Goal: Task Accomplishment & Management: Complete application form

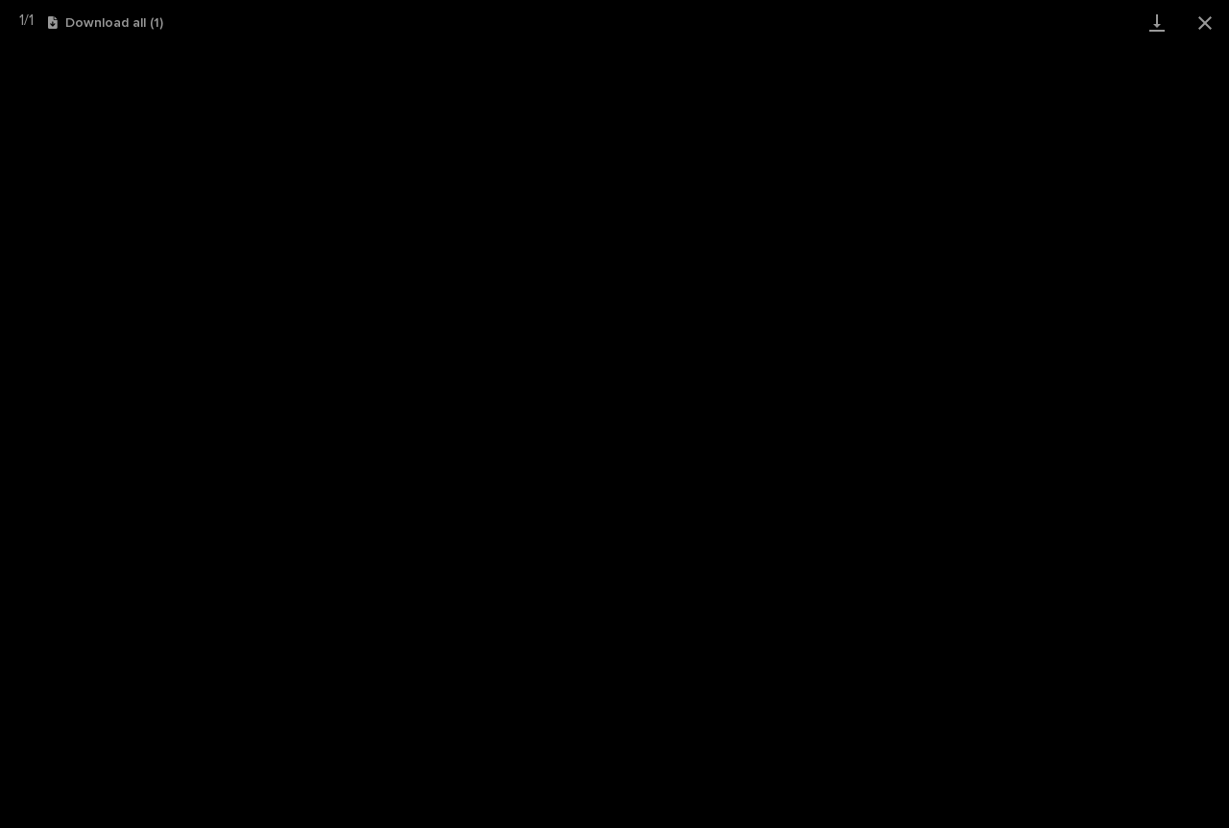
scroll to position [144, 0]
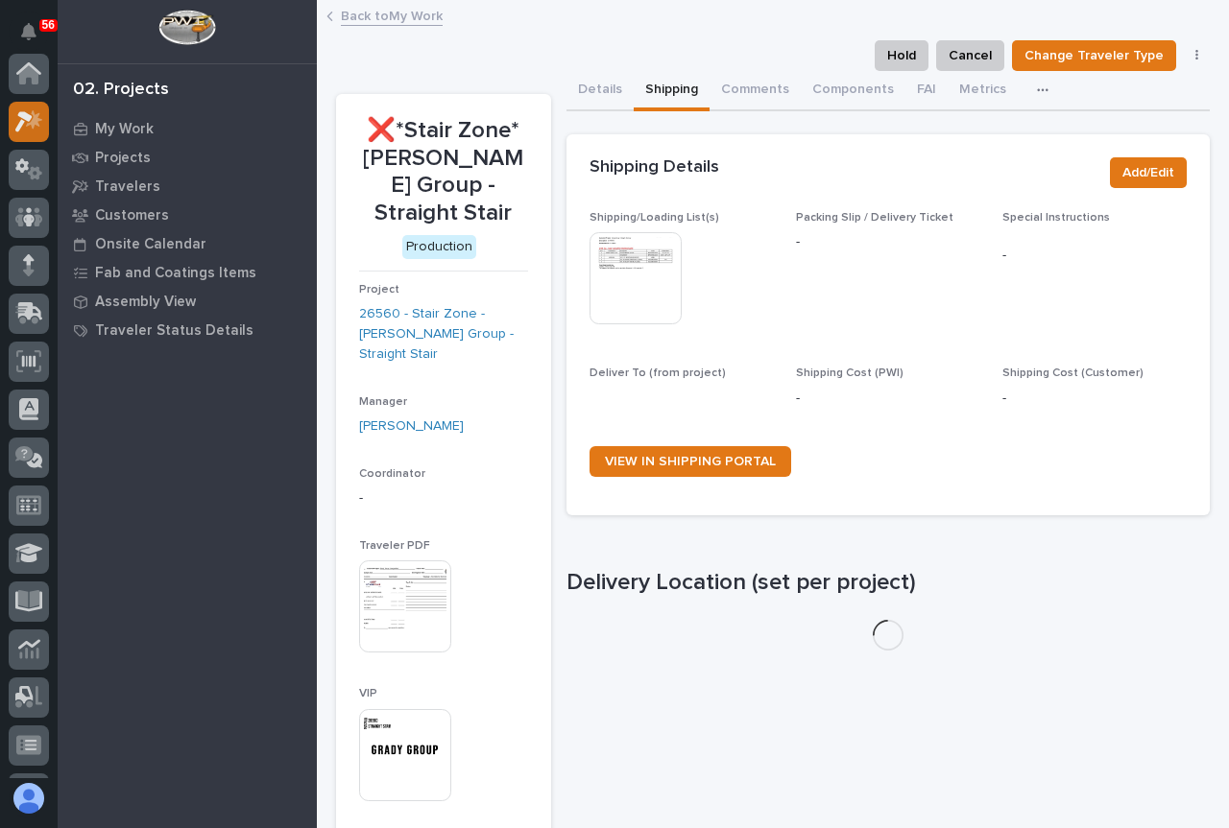
click at [25, 110] on icon at bounding box center [29, 121] width 28 height 22
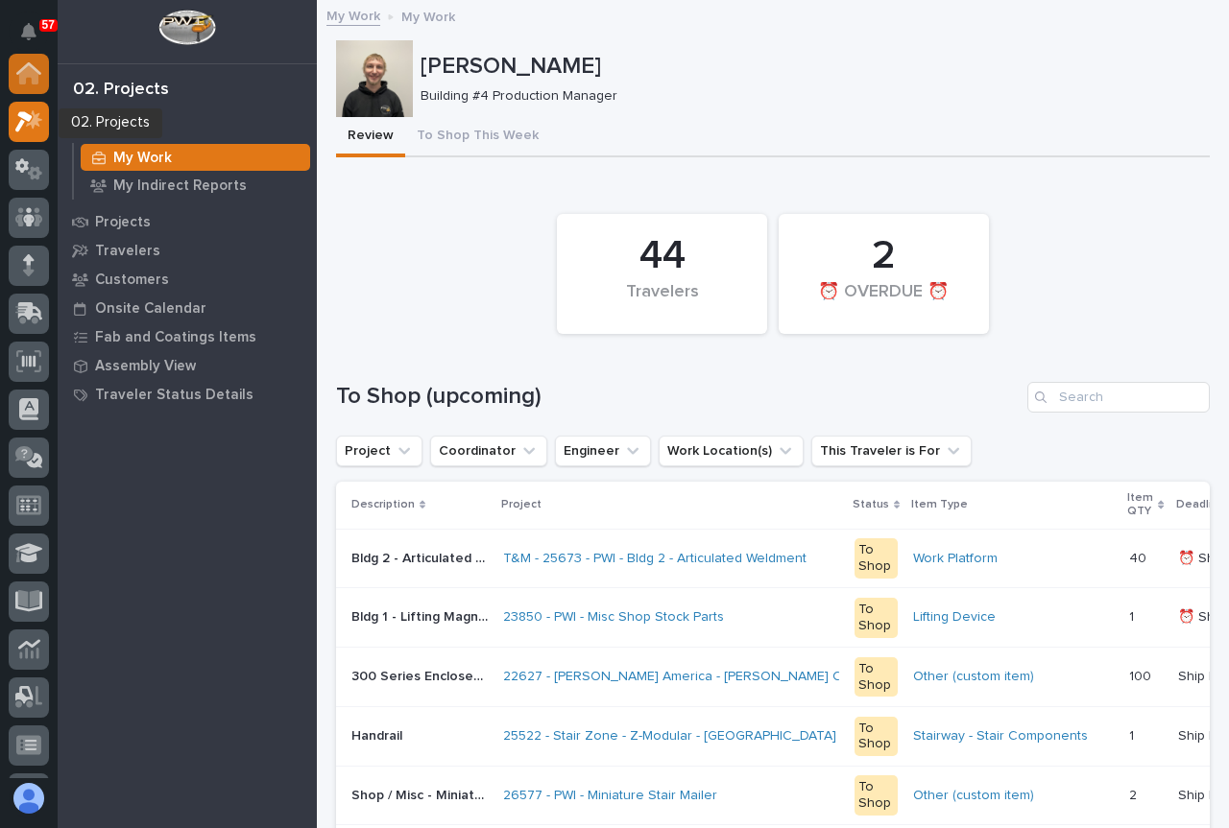
click at [36, 74] on icon at bounding box center [28, 74] width 19 height 19
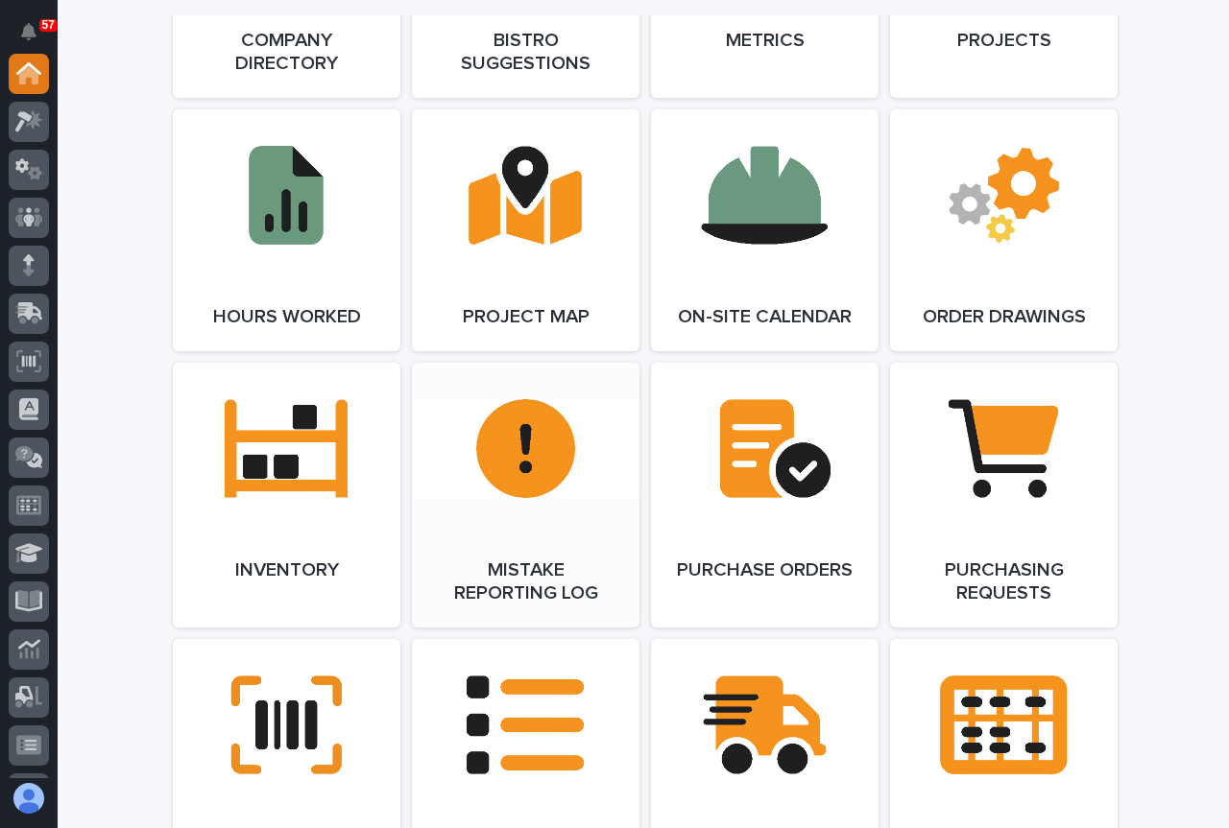
scroll to position [1920, 0]
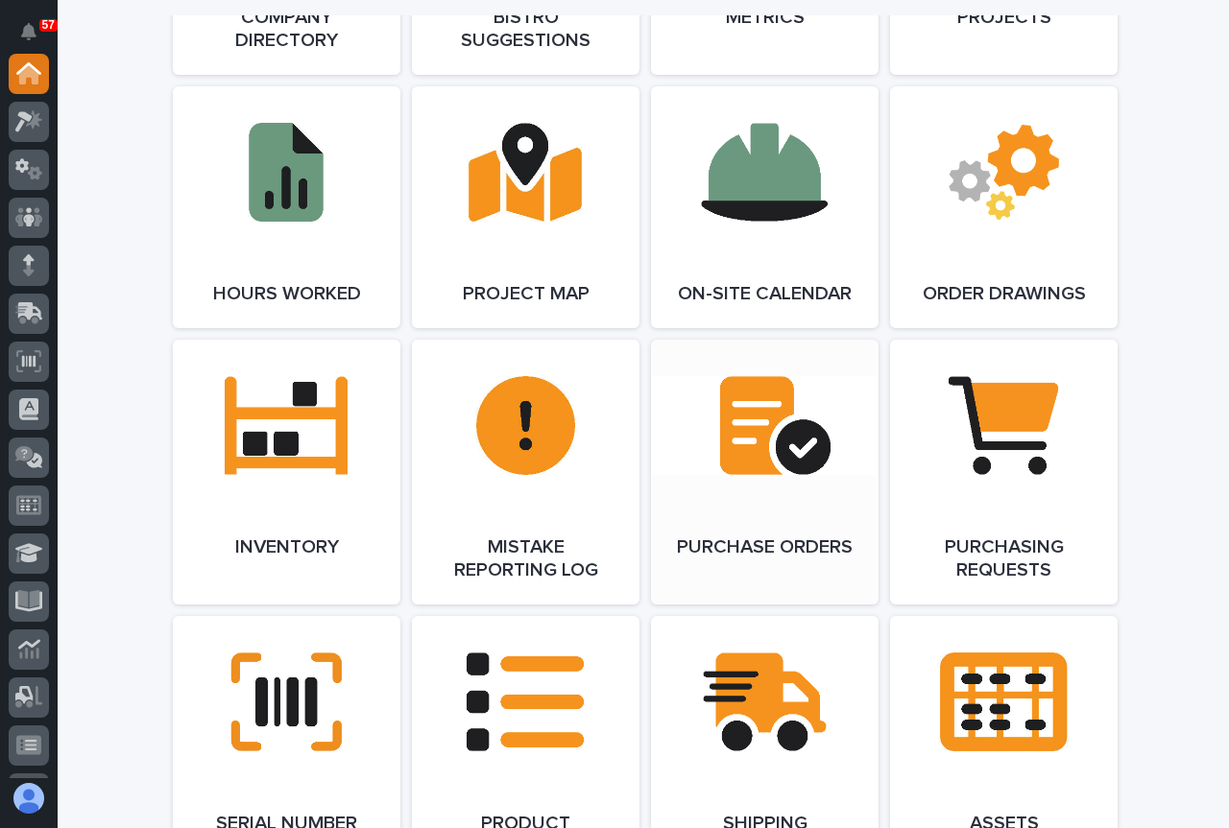
click at [755, 480] on link "Open Link" at bounding box center [764, 472] width 227 height 265
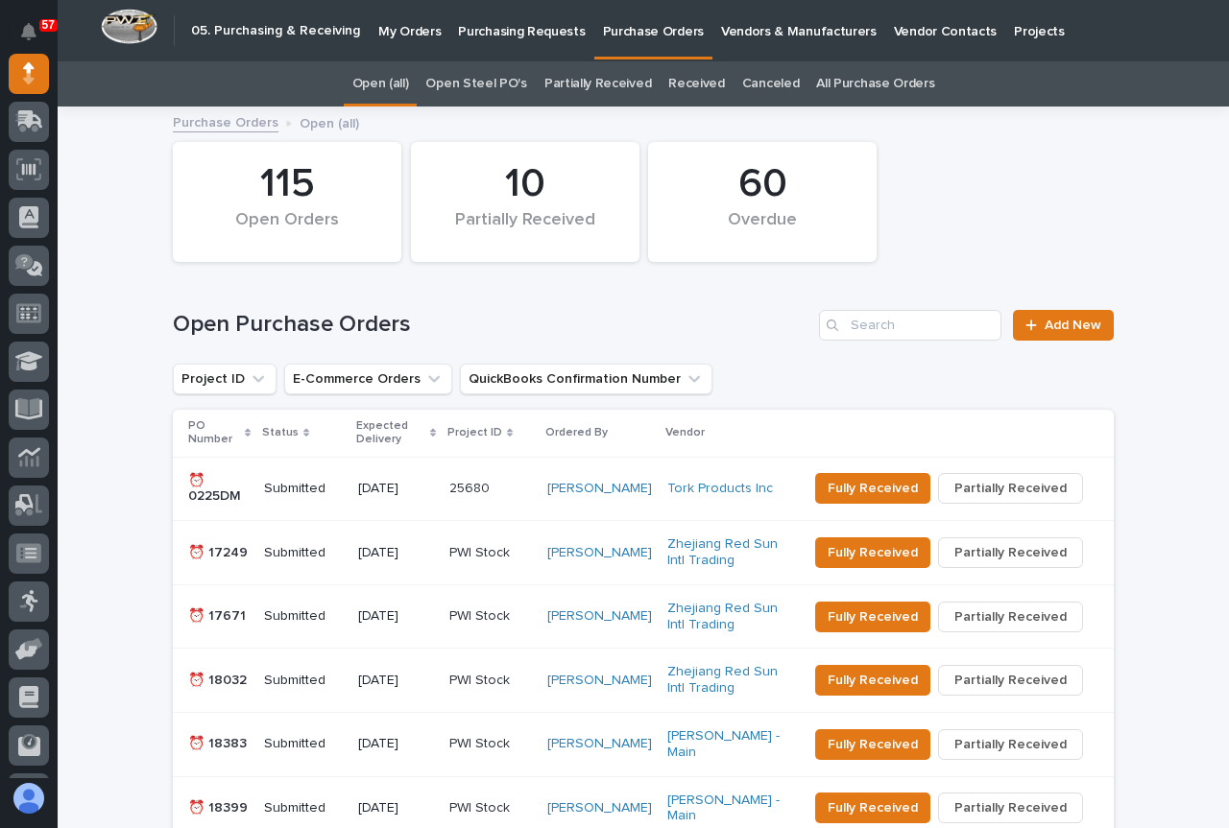
click at [421, 34] on p "My Orders" at bounding box center [409, 20] width 62 height 40
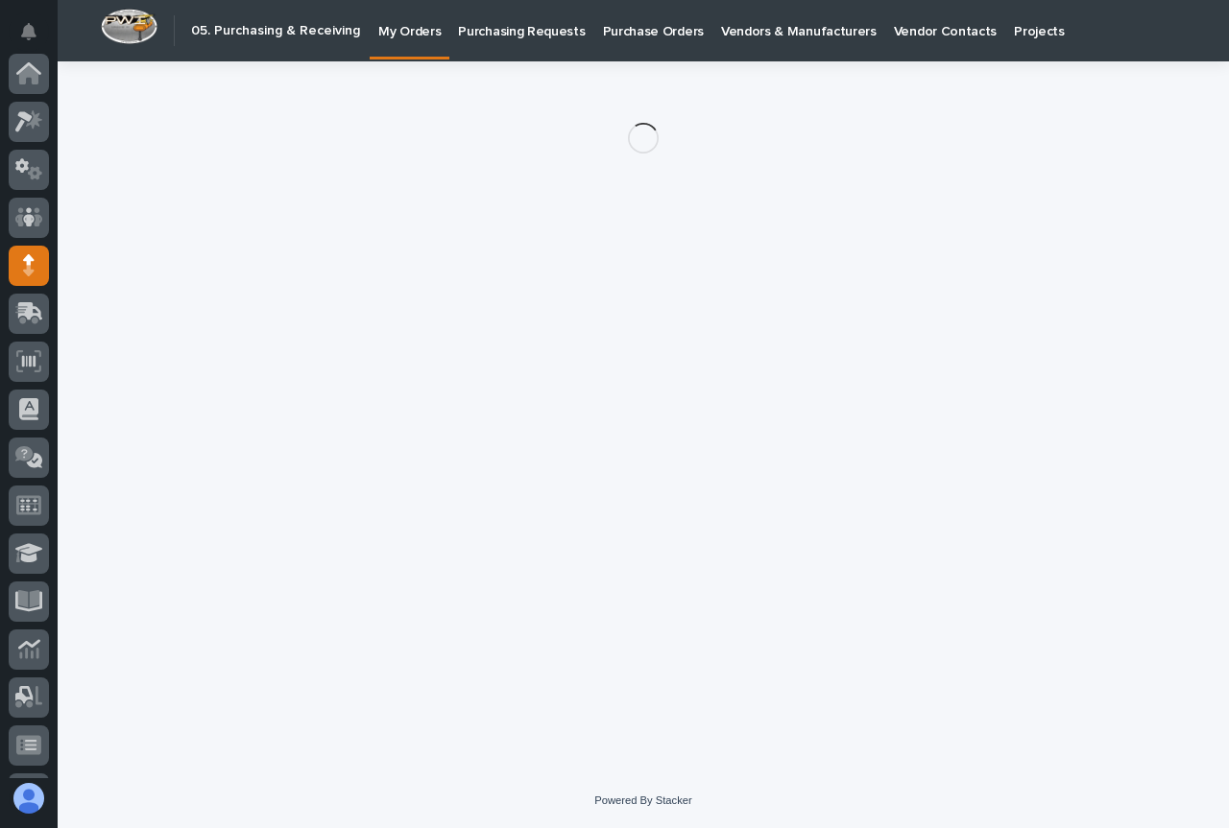
scroll to position [192, 0]
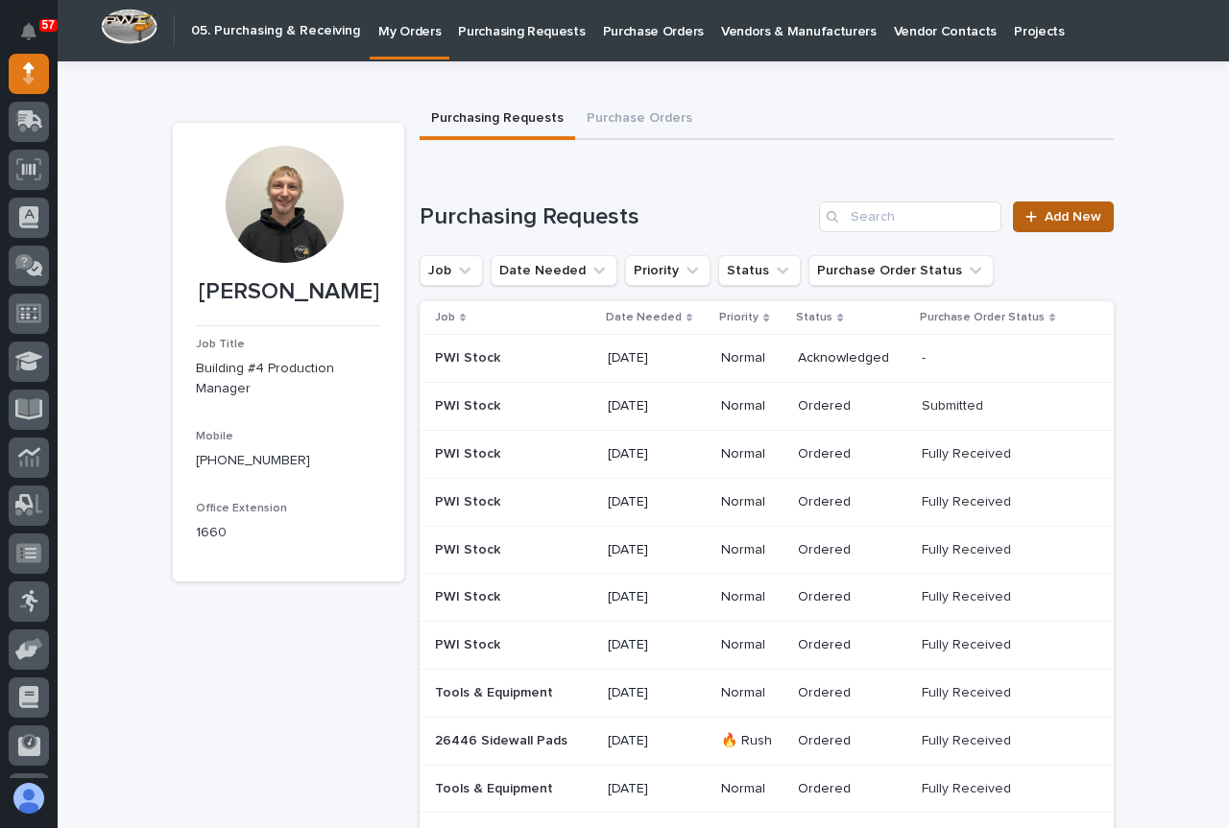
click at [1058, 218] on span "Add New" at bounding box center [1072, 216] width 57 height 13
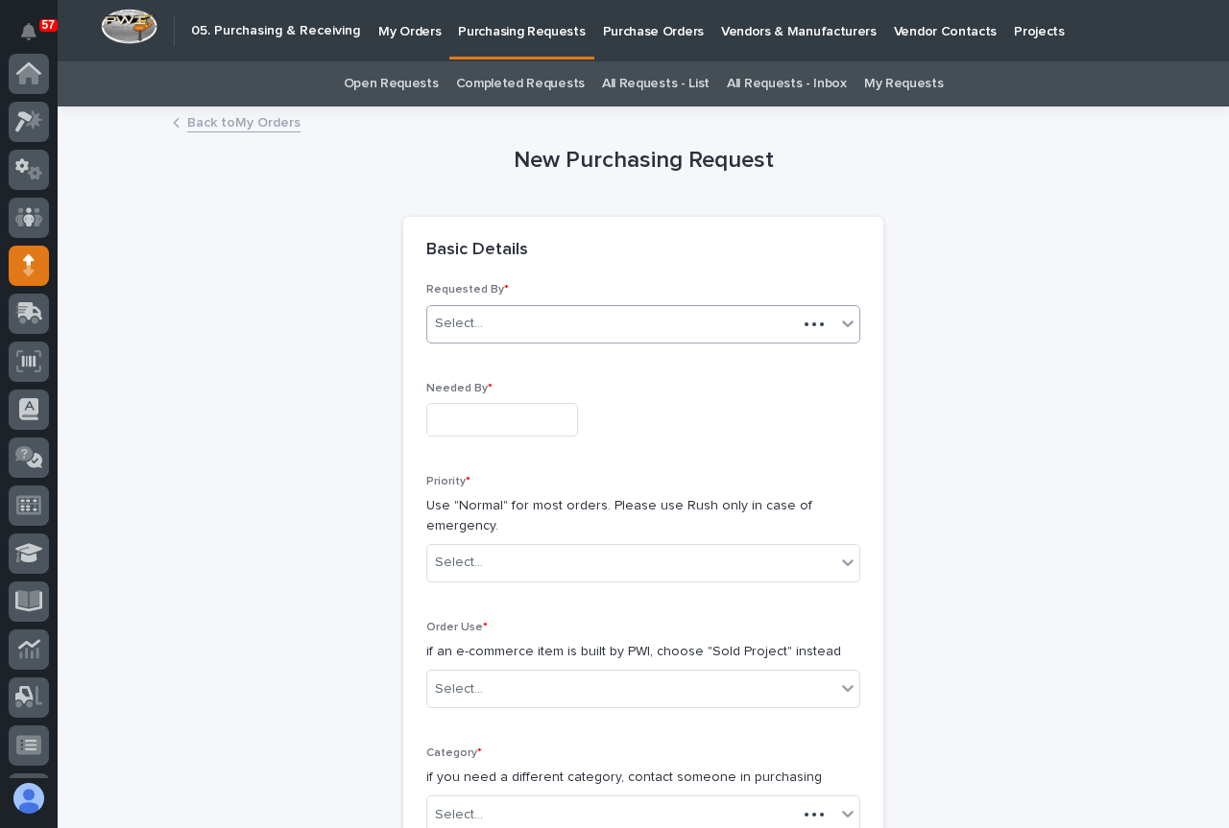
scroll to position [192, 0]
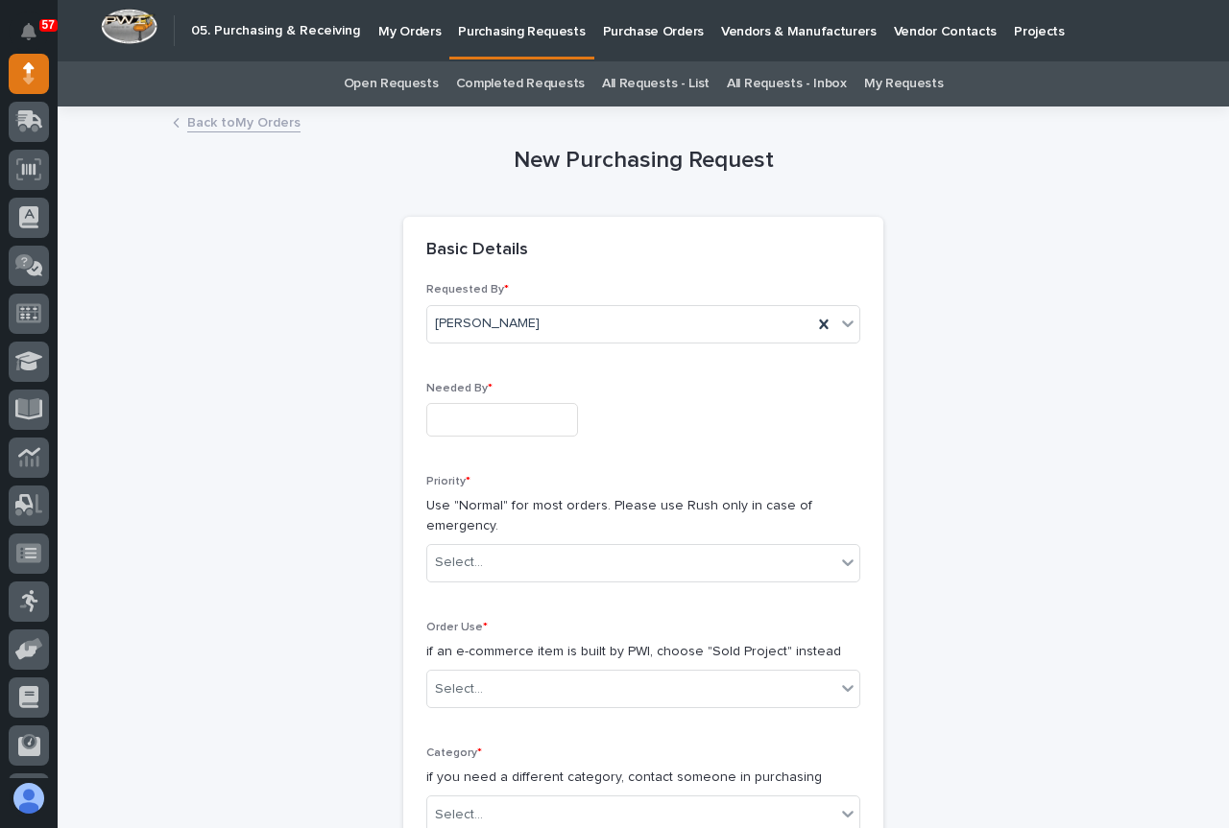
click at [453, 421] on input "text" at bounding box center [502, 420] width 152 height 34
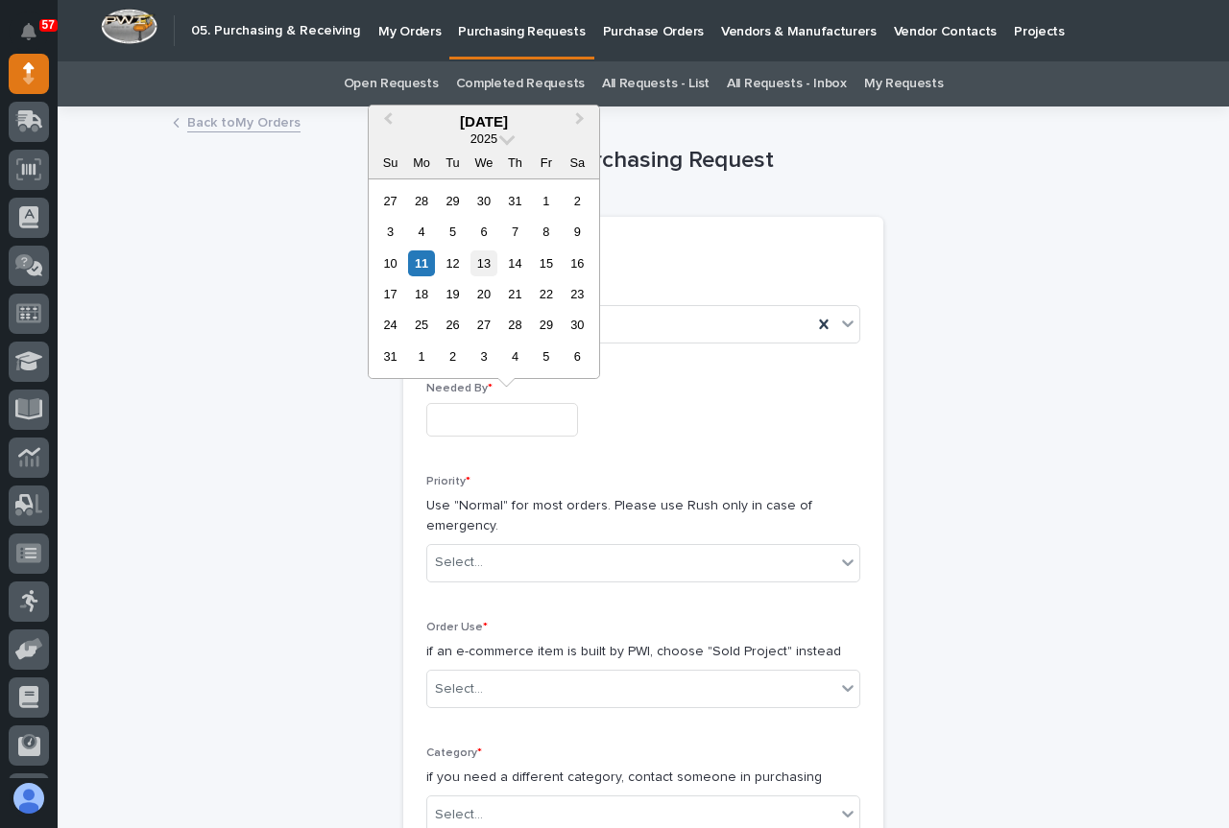
click at [480, 268] on div "13" at bounding box center [483, 264] width 26 height 26
type input "**********"
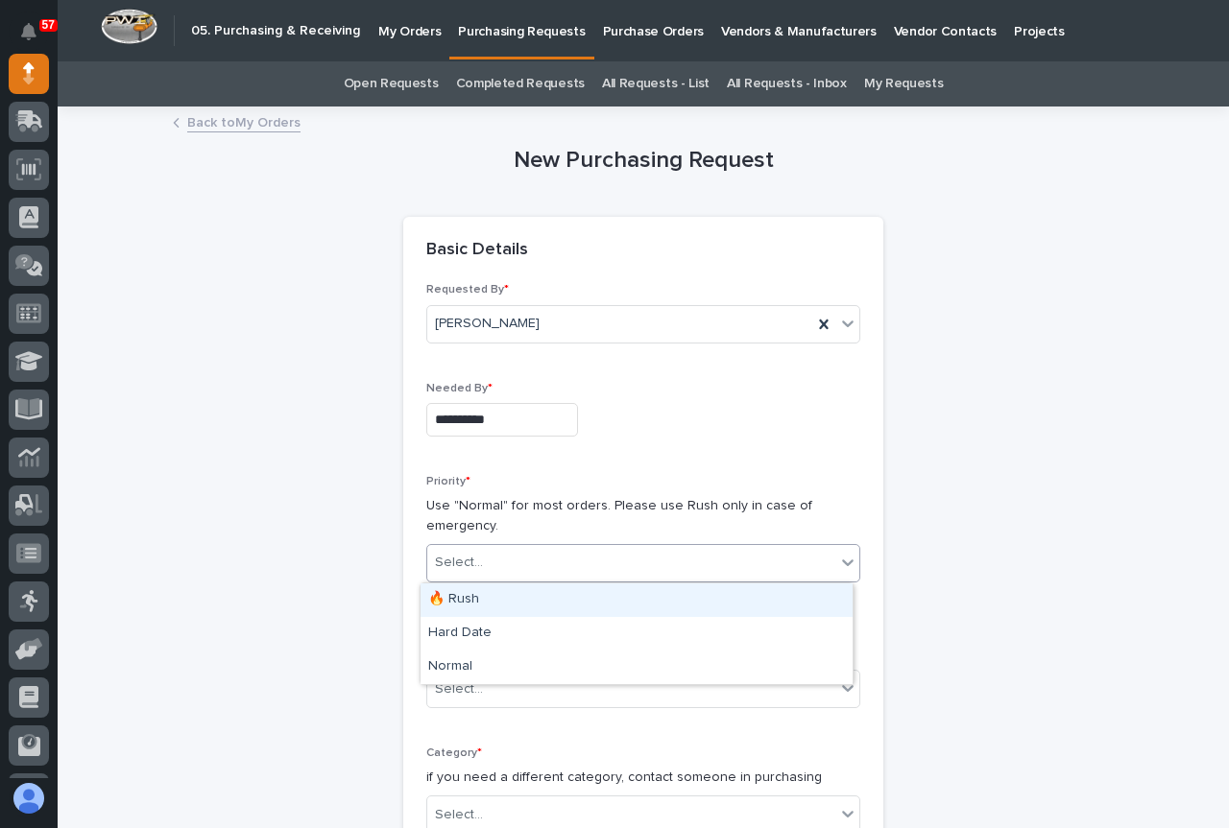
click at [455, 572] on div "Select..." at bounding box center [459, 563] width 48 height 20
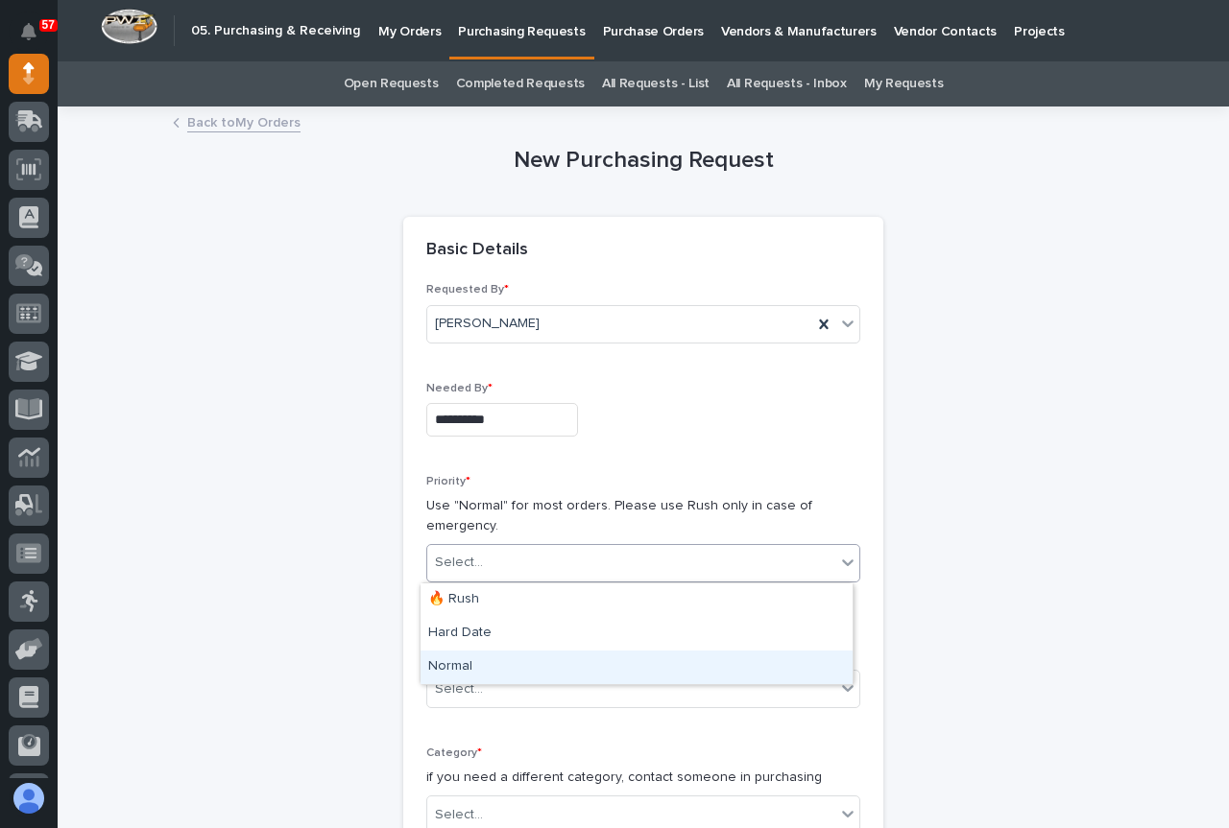
click at [469, 671] on div "Normal" at bounding box center [636, 668] width 432 height 34
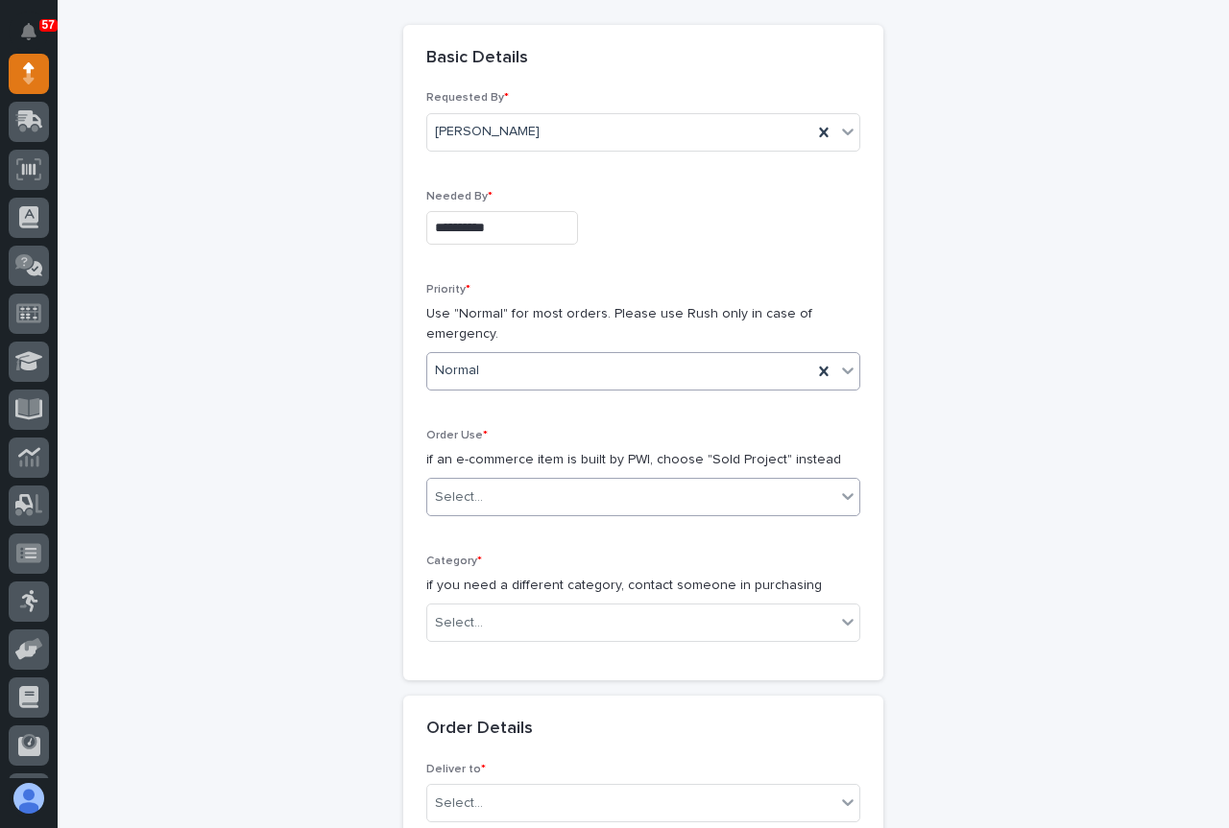
click at [505, 493] on div "Select..." at bounding box center [631, 498] width 408 height 32
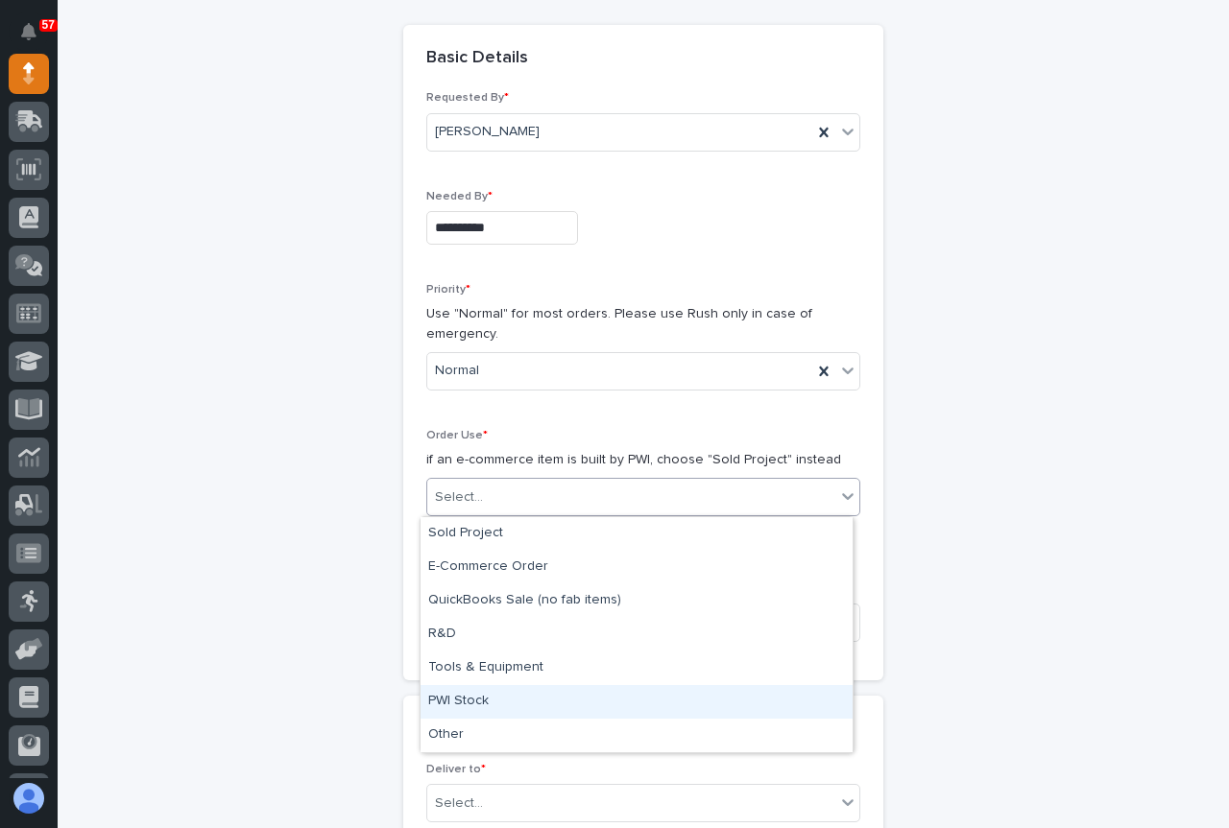
click at [473, 699] on div "PWI Stock" at bounding box center [636, 702] width 432 height 34
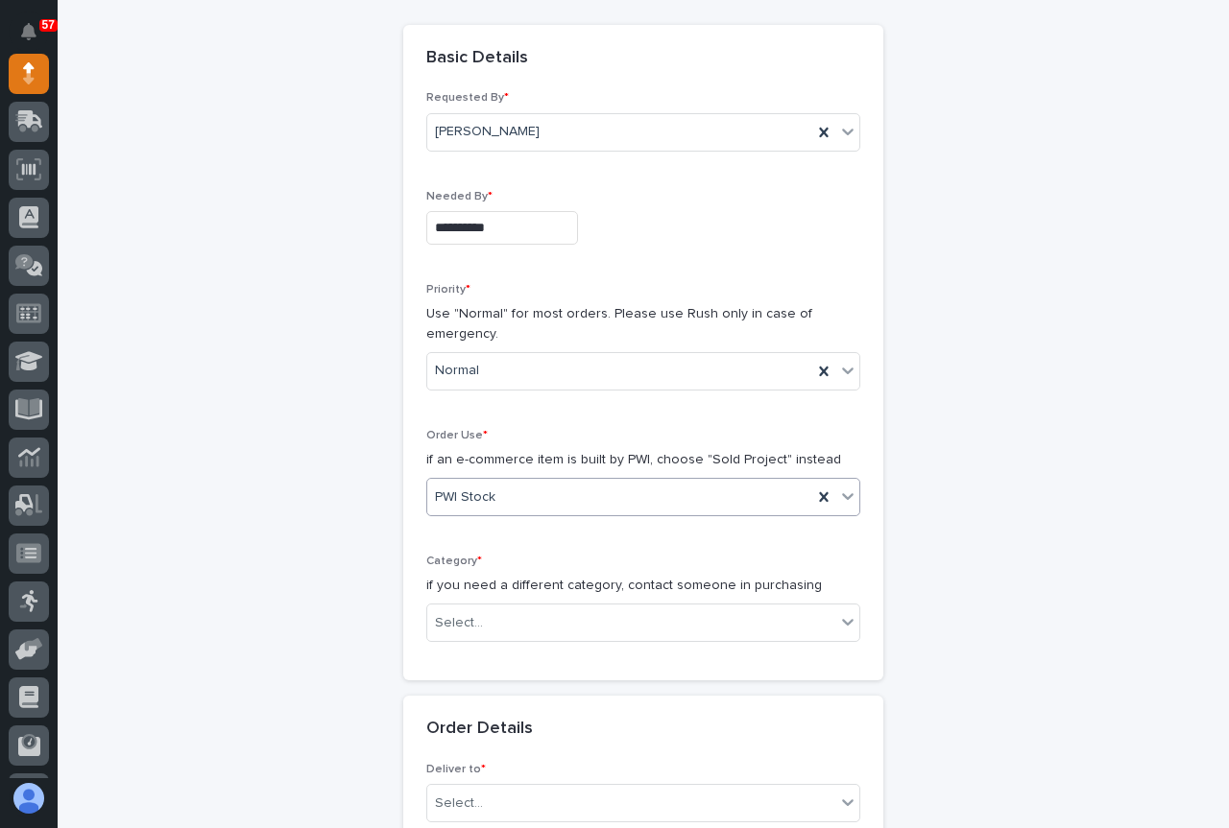
scroll to position [480, 0]
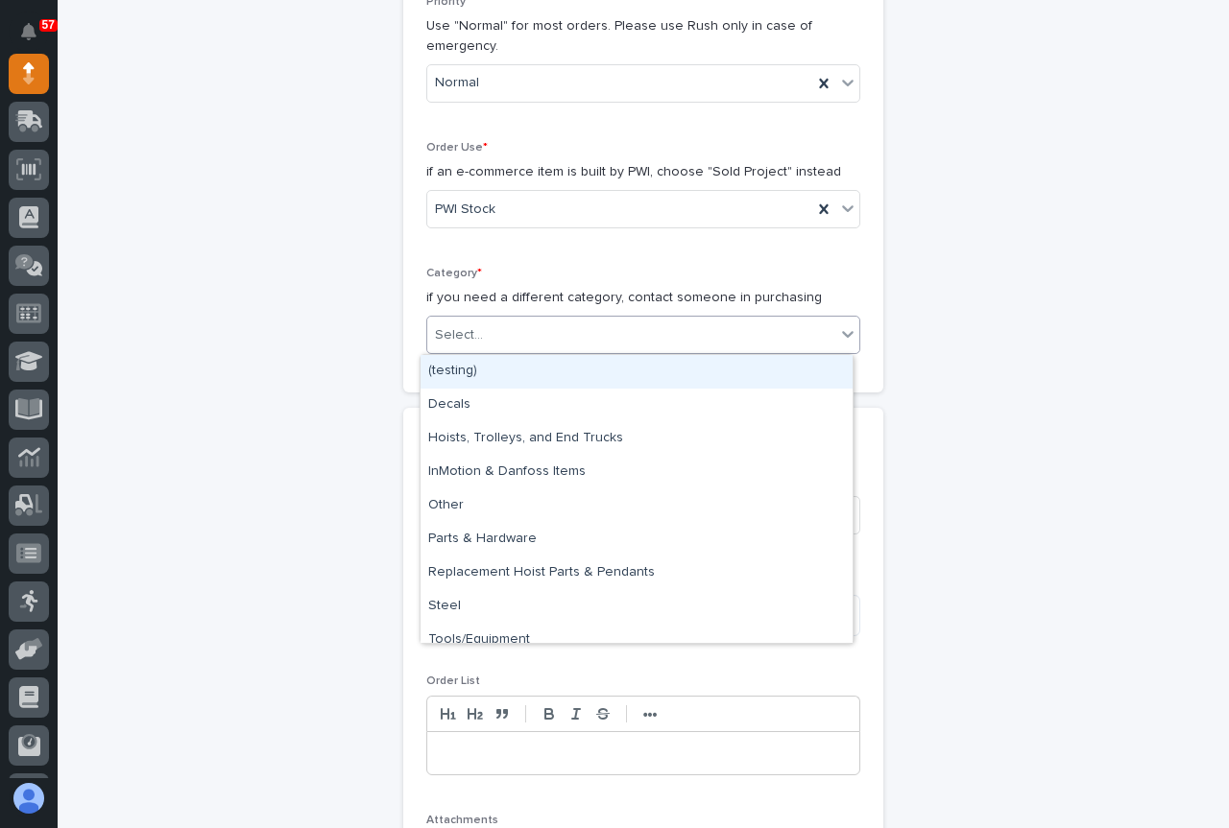
click at [550, 346] on div "Select..." at bounding box center [631, 336] width 408 height 32
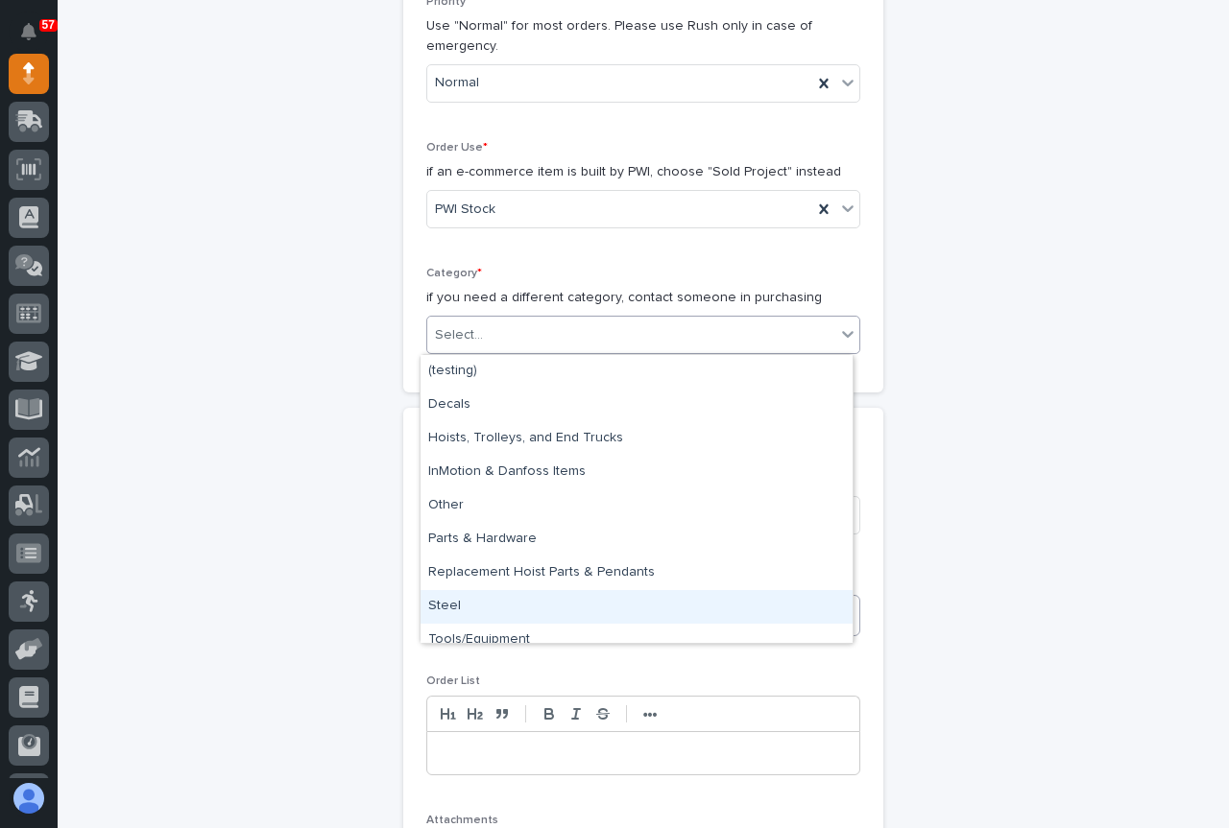
click at [473, 612] on div "Steel" at bounding box center [636, 607] width 432 height 34
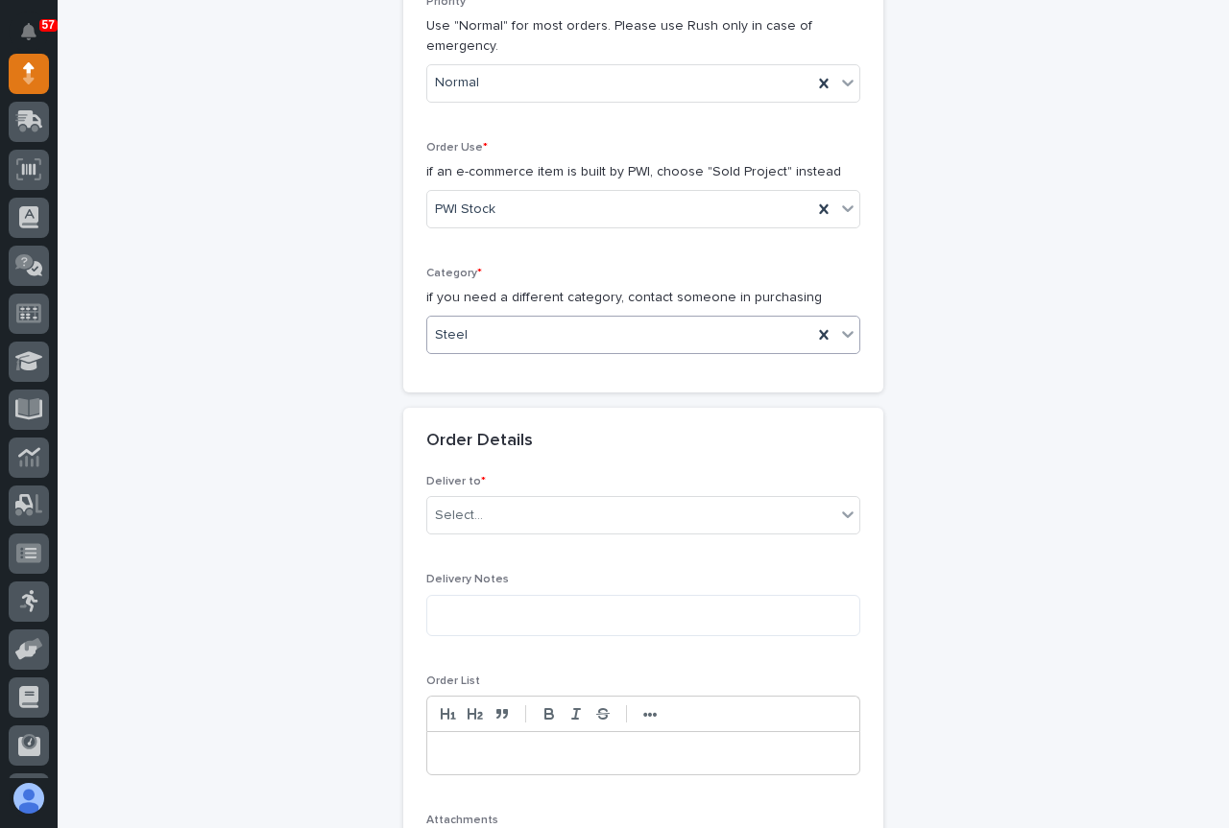
scroll to position [672, 0]
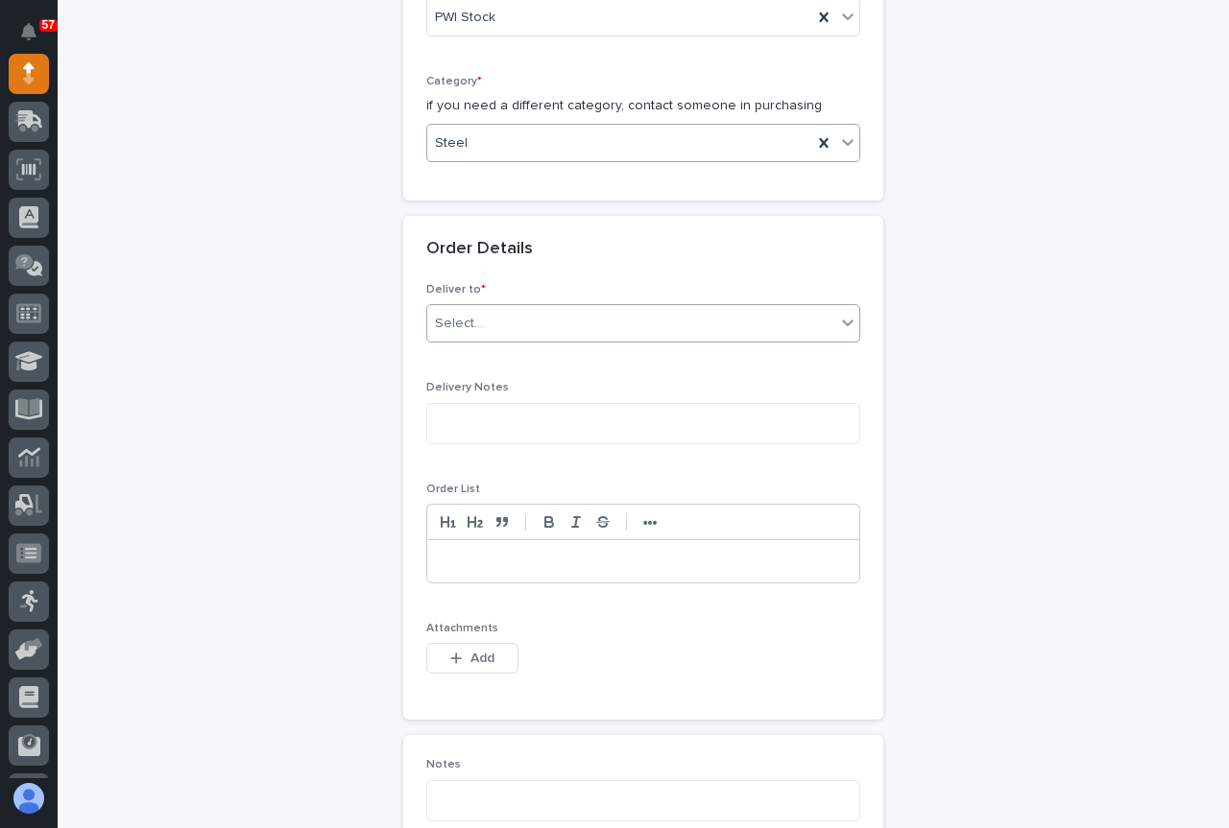
click at [525, 323] on div "Select..." at bounding box center [631, 324] width 408 height 32
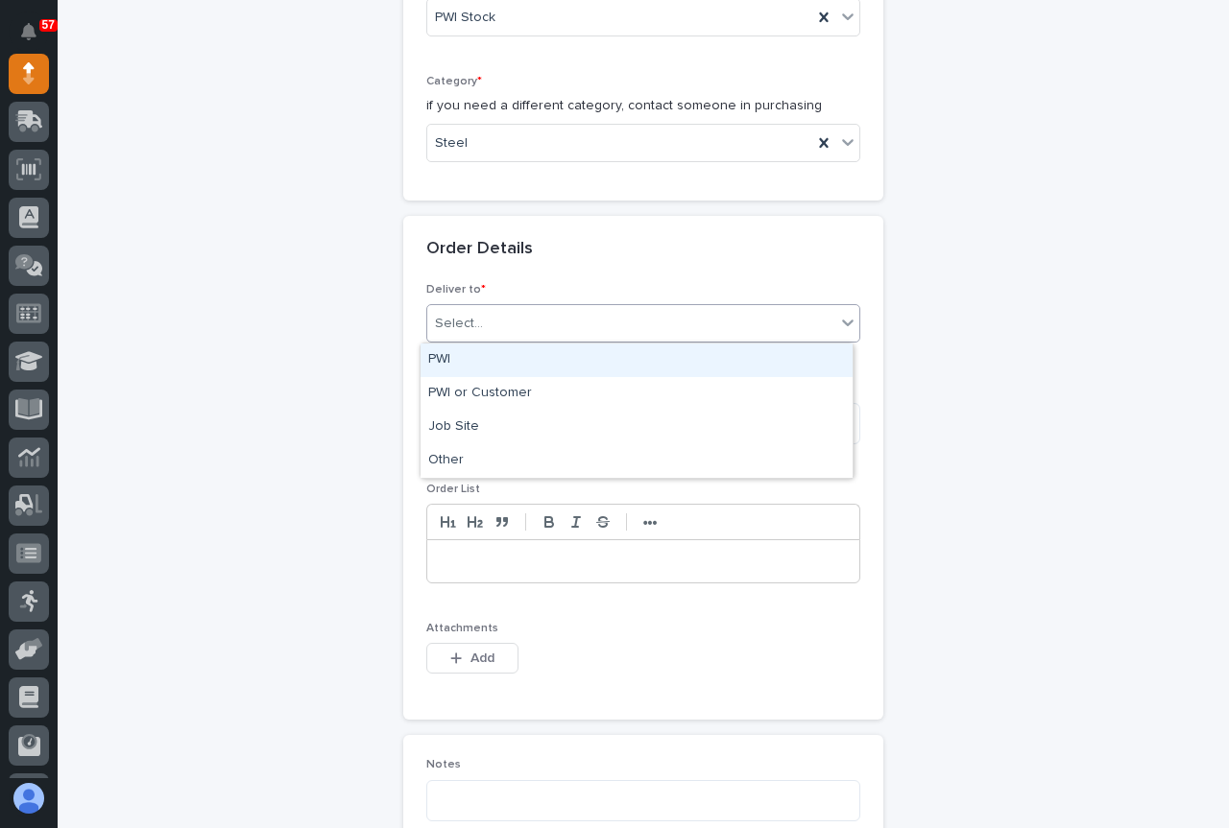
click at [520, 364] on div "PWI" at bounding box center [636, 361] width 432 height 34
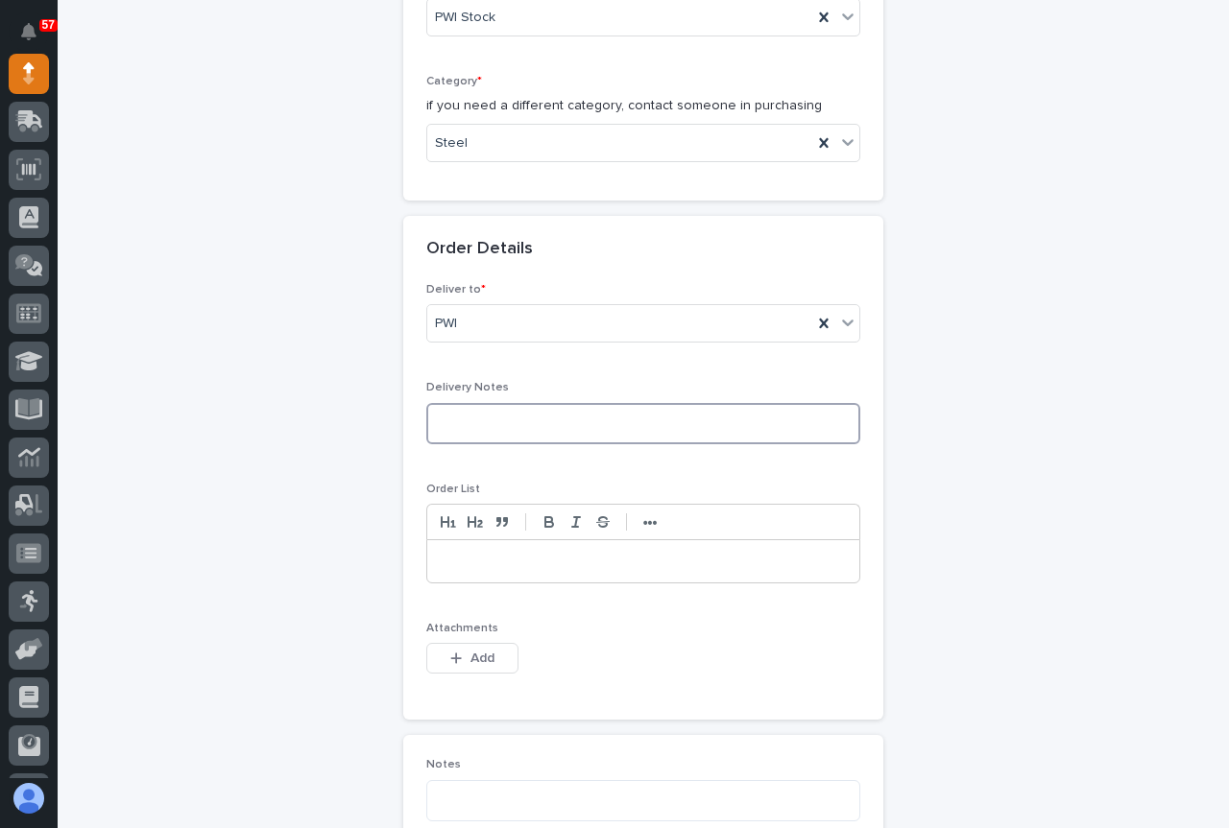
click at [462, 429] on textarea at bounding box center [643, 423] width 434 height 41
type textarea "*"
type textarea "********"
click at [444, 550] on div at bounding box center [643, 561] width 432 height 42
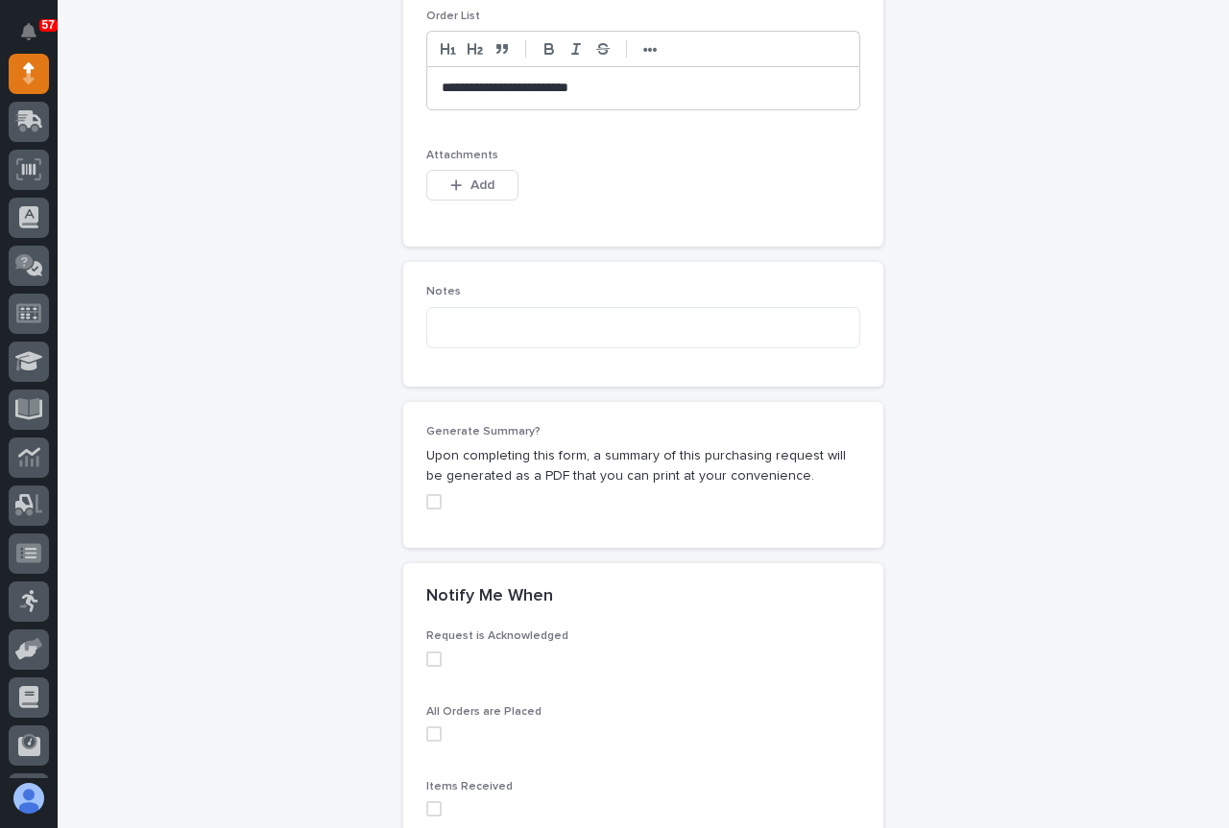
scroll to position [1152, 0]
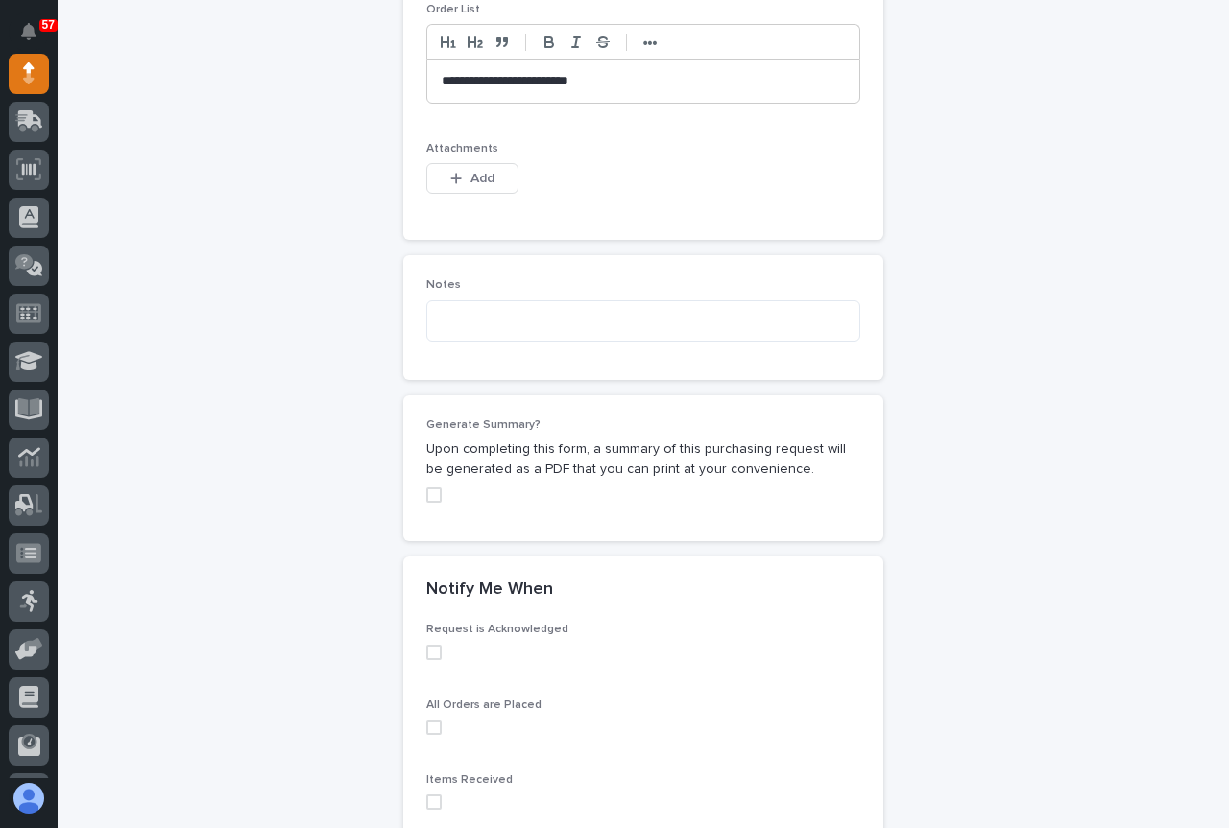
click at [427, 499] on span at bounding box center [433, 495] width 15 height 15
click at [431, 648] on span at bounding box center [433, 652] width 15 height 15
click at [426, 725] on span at bounding box center [433, 727] width 15 height 15
click at [426, 794] on div "Items Received" at bounding box center [643, 800] width 434 height 52
click at [427, 805] on span at bounding box center [433, 802] width 15 height 15
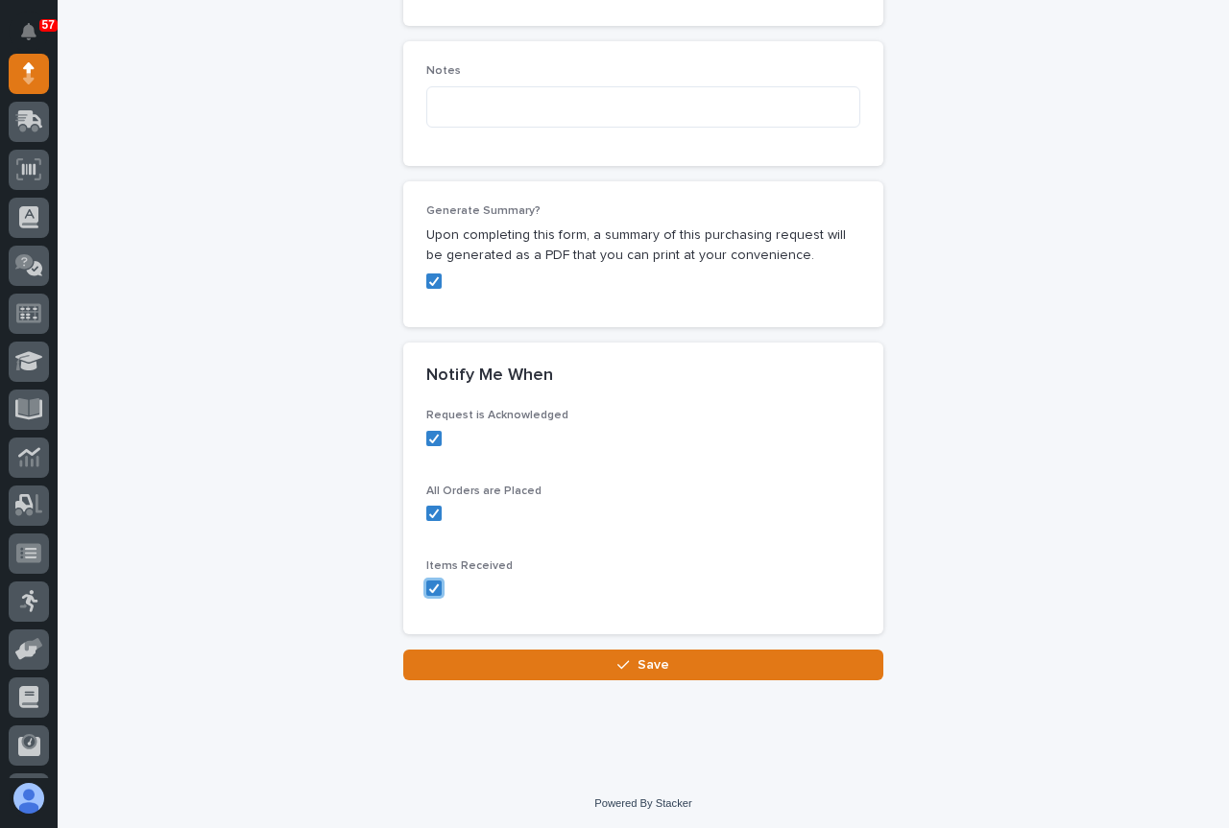
scroll to position [1369, 0]
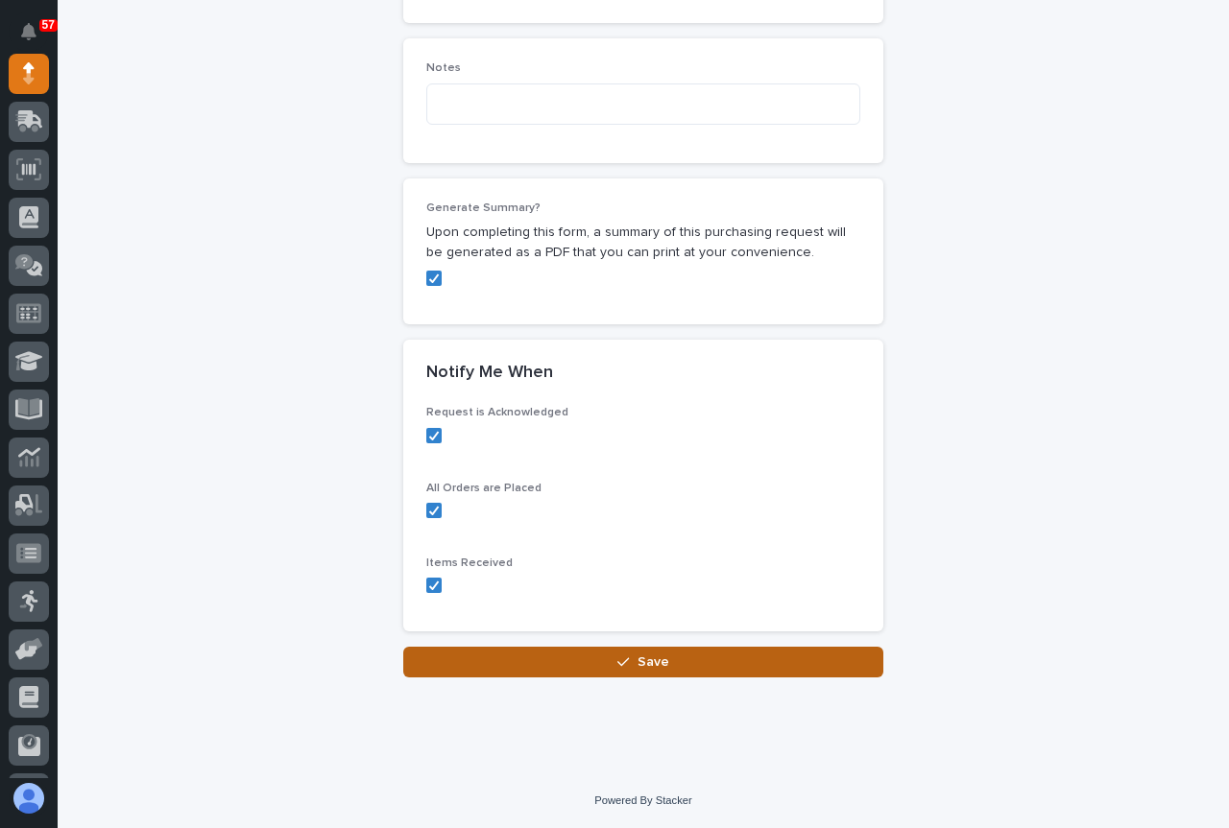
click at [648, 651] on button "Save" at bounding box center [643, 662] width 480 height 31
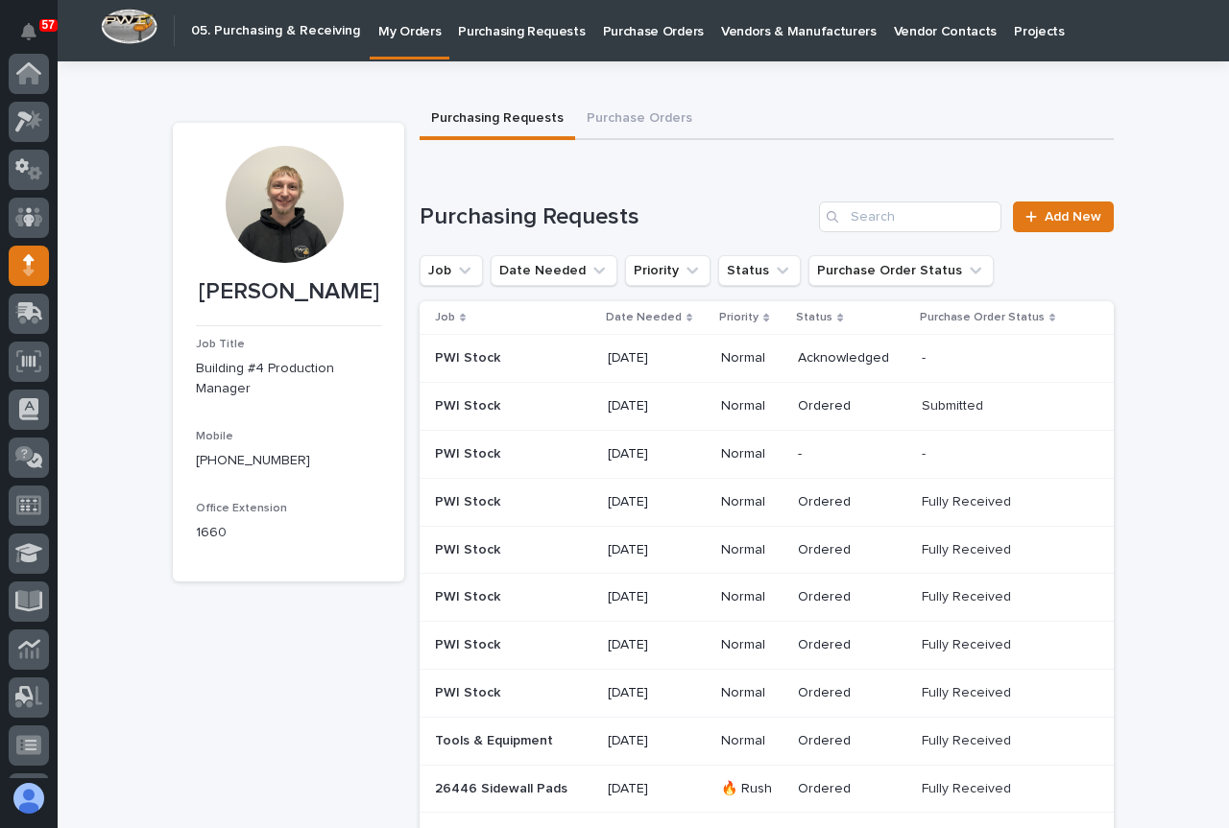
scroll to position [192, 0]
